Goal: Find specific page/section: Find specific page/section

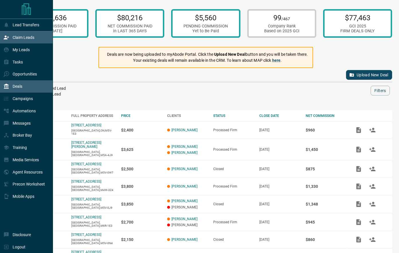
click at [11, 40] on div "Claim Leads" at bounding box center [18, 37] width 31 height 9
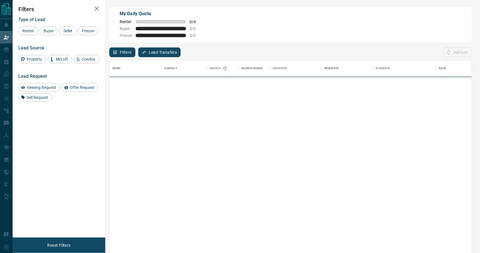
scroll to position [194, 362]
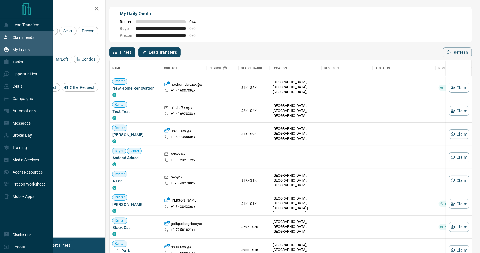
click at [15, 52] on p "My Leads" at bounding box center [21, 50] width 17 height 5
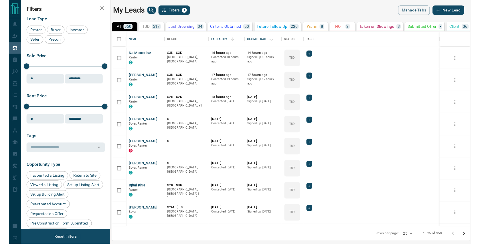
scroll to position [202, 372]
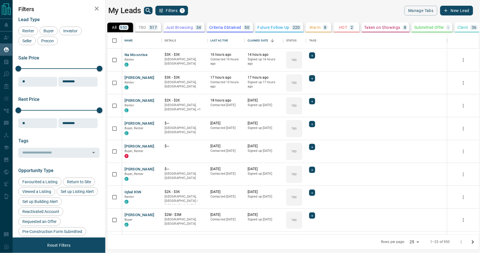
click at [144, 9] on button "search button" at bounding box center [148, 10] width 9 height 7
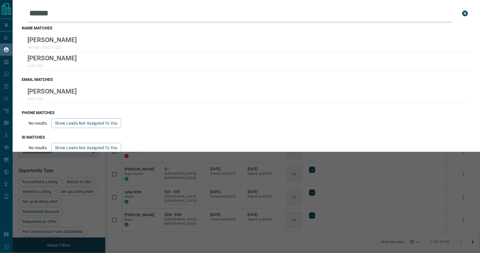
type input "******"
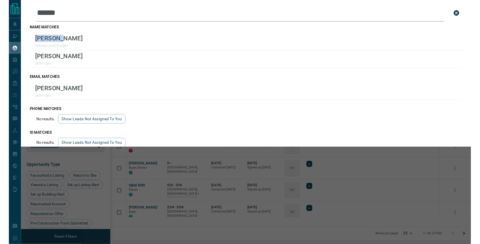
scroll to position [193, 372]
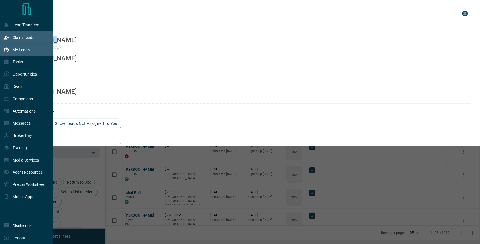
click at [8, 39] on icon at bounding box center [6, 38] width 6 height 6
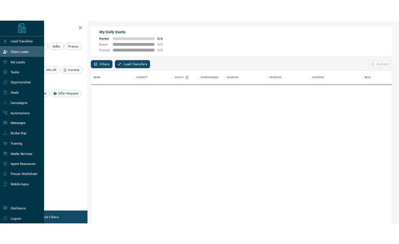
scroll to position [186, 362]
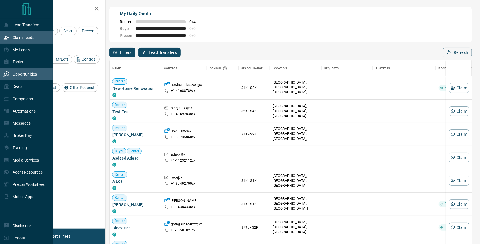
click at [23, 72] on p "Opportunities" at bounding box center [25, 74] width 24 height 5
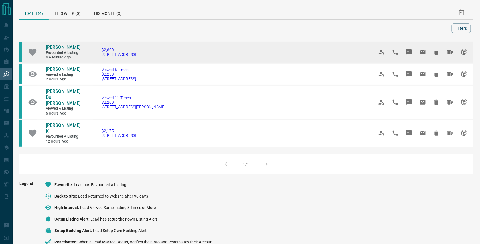
click at [71, 49] on span "[PERSON_NAME]" at bounding box center [63, 46] width 35 height 5
